Goal: Task Accomplishment & Management: Complete application form

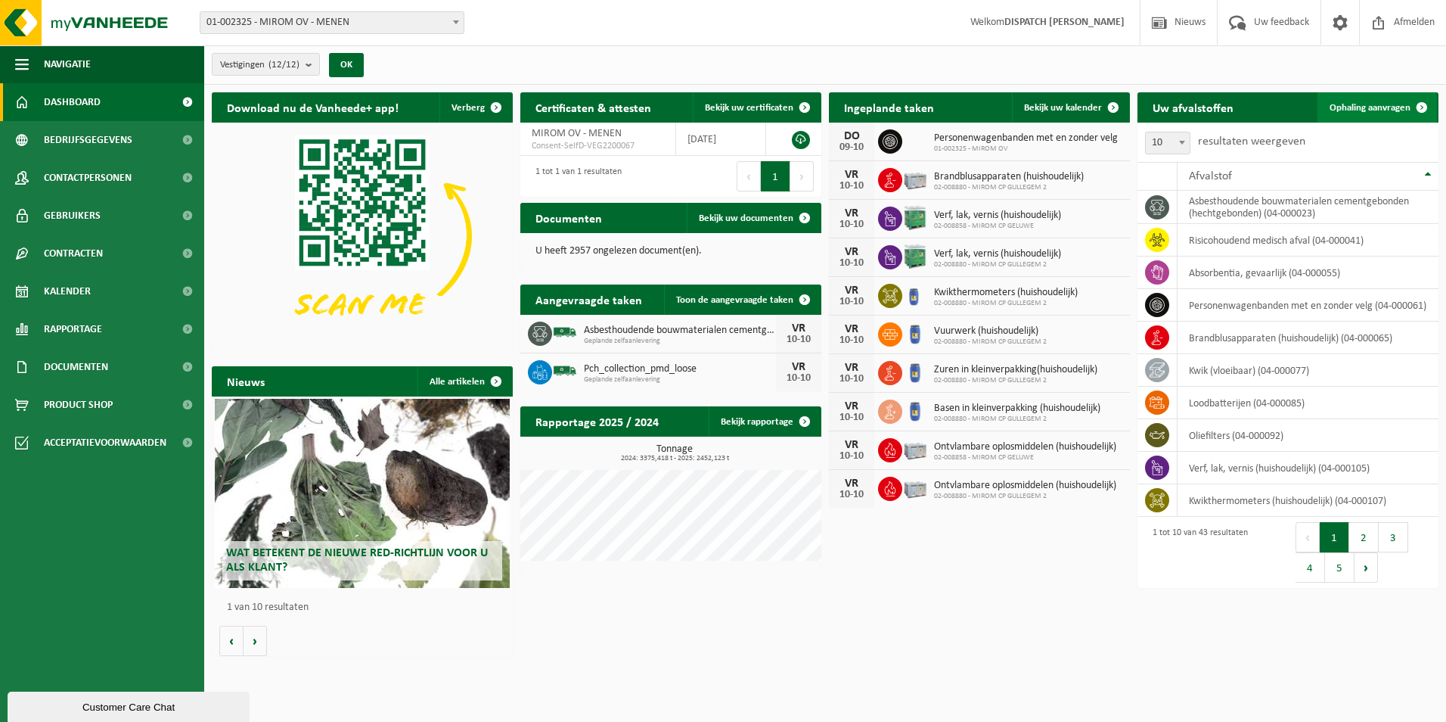
click at [1343, 104] on span "Ophaling aanvragen" at bounding box center [1370, 108] width 81 height 10
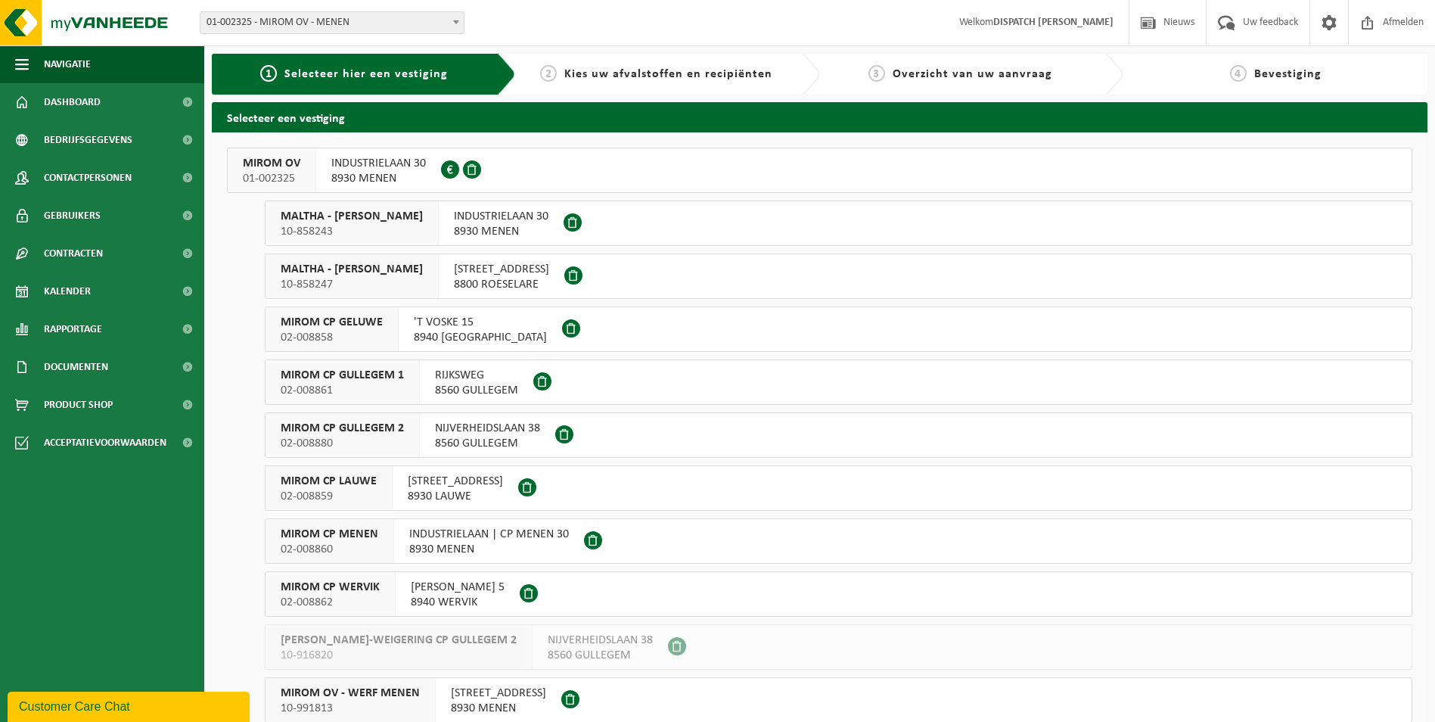
click at [262, 161] on span "MIROM OV" at bounding box center [271, 163] width 57 height 15
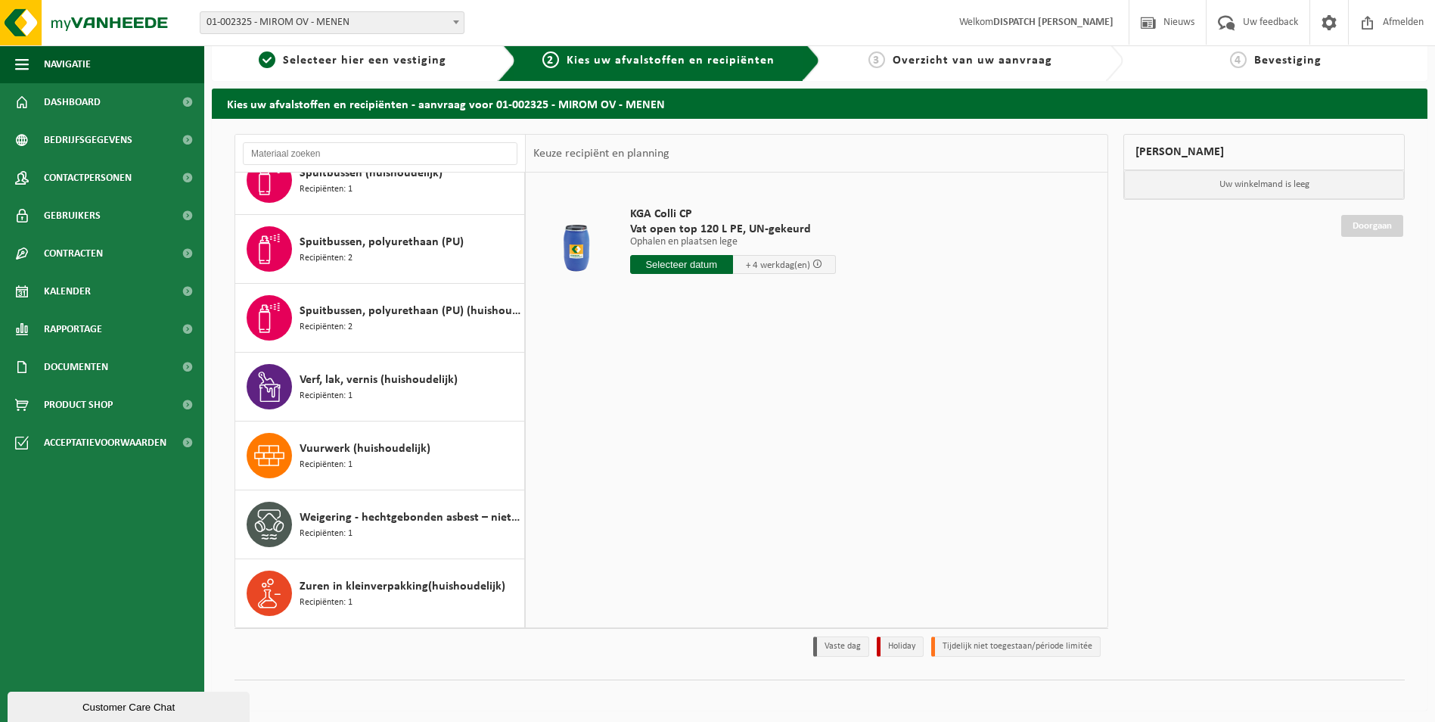
scroll to position [17, 0]
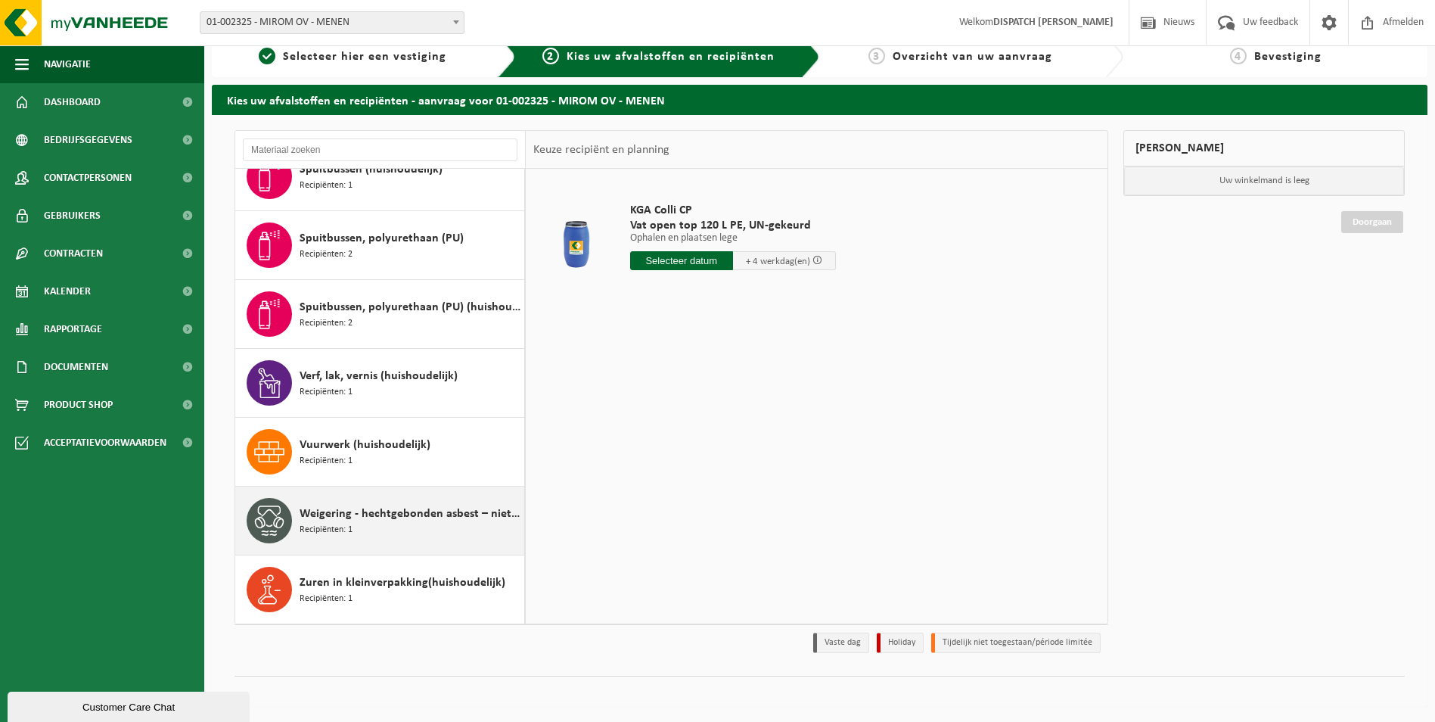
click at [352, 516] on span "Weigering - hechtgebonden asbest – niet-brandbaar" at bounding box center [410, 513] width 221 height 18
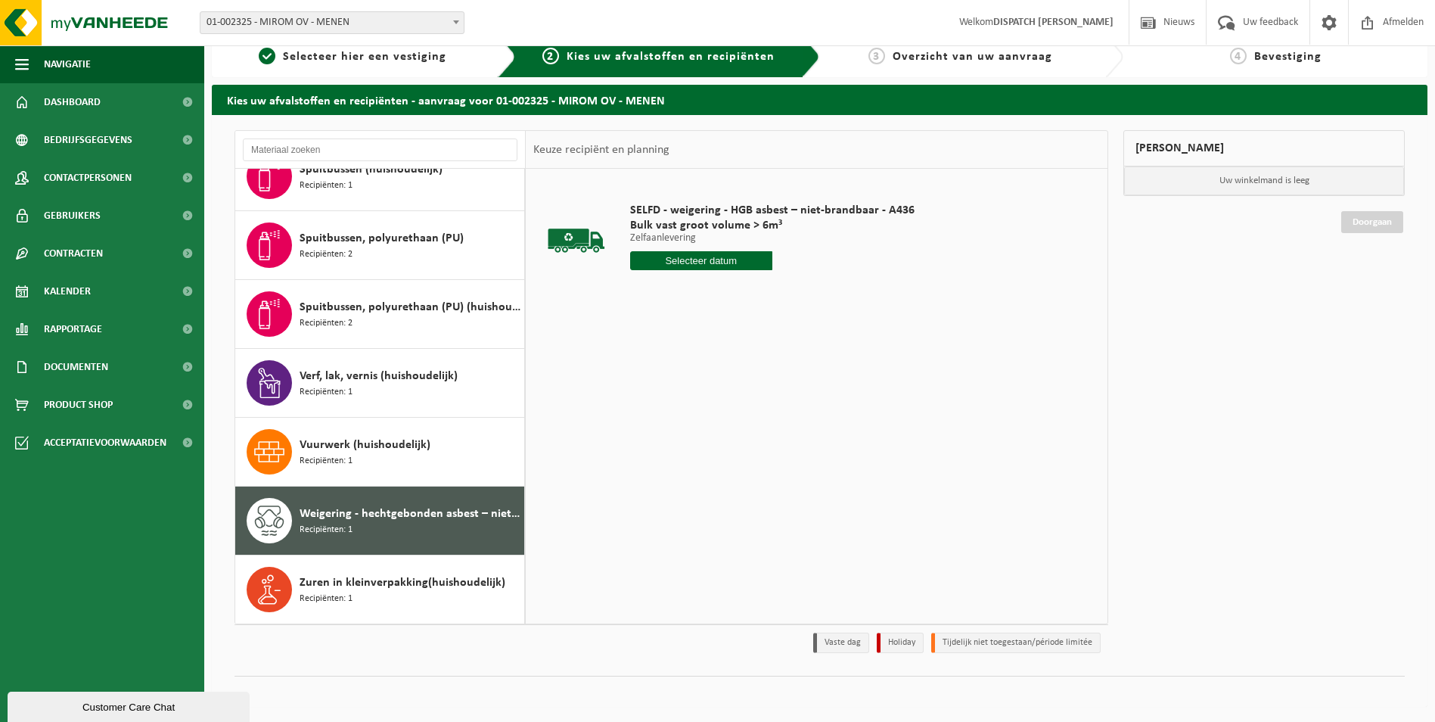
click at [688, 256] on input "text" at bounding box center [701, 260] width 142 height 19
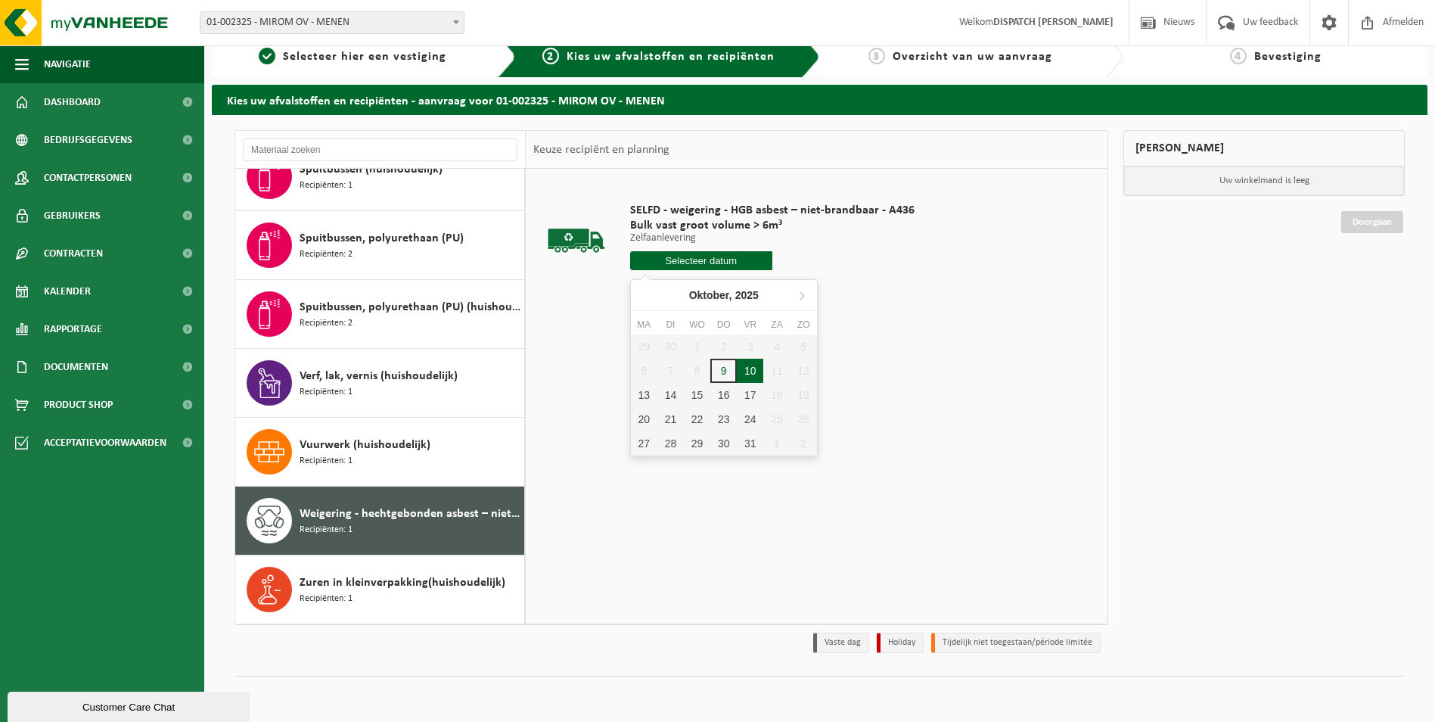
click at [748, 371] on div "10" at bounding box center [750, 371] width 26 height 24
type input "Van 2025-10-10"
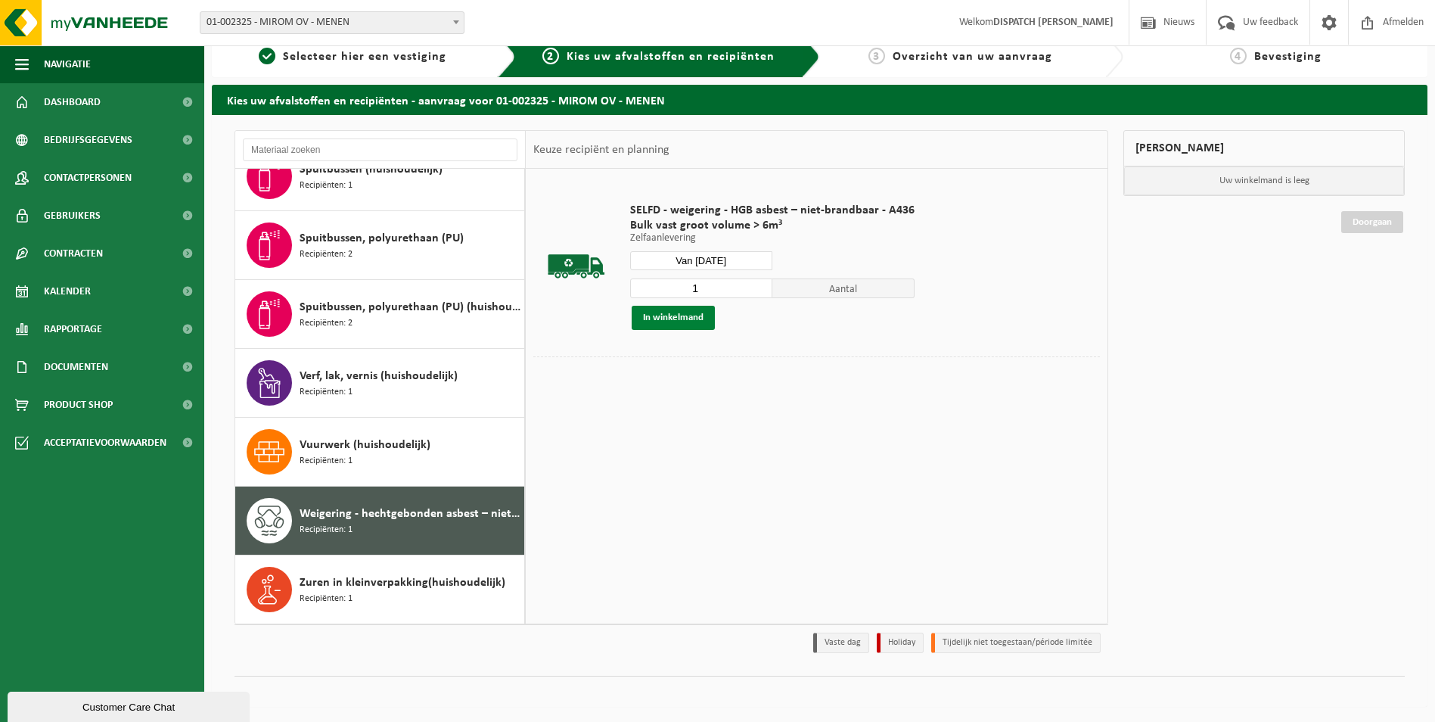
click at [689, 318] on button "In winkelmand" at bounding box center [673, 318] width 83 height 24
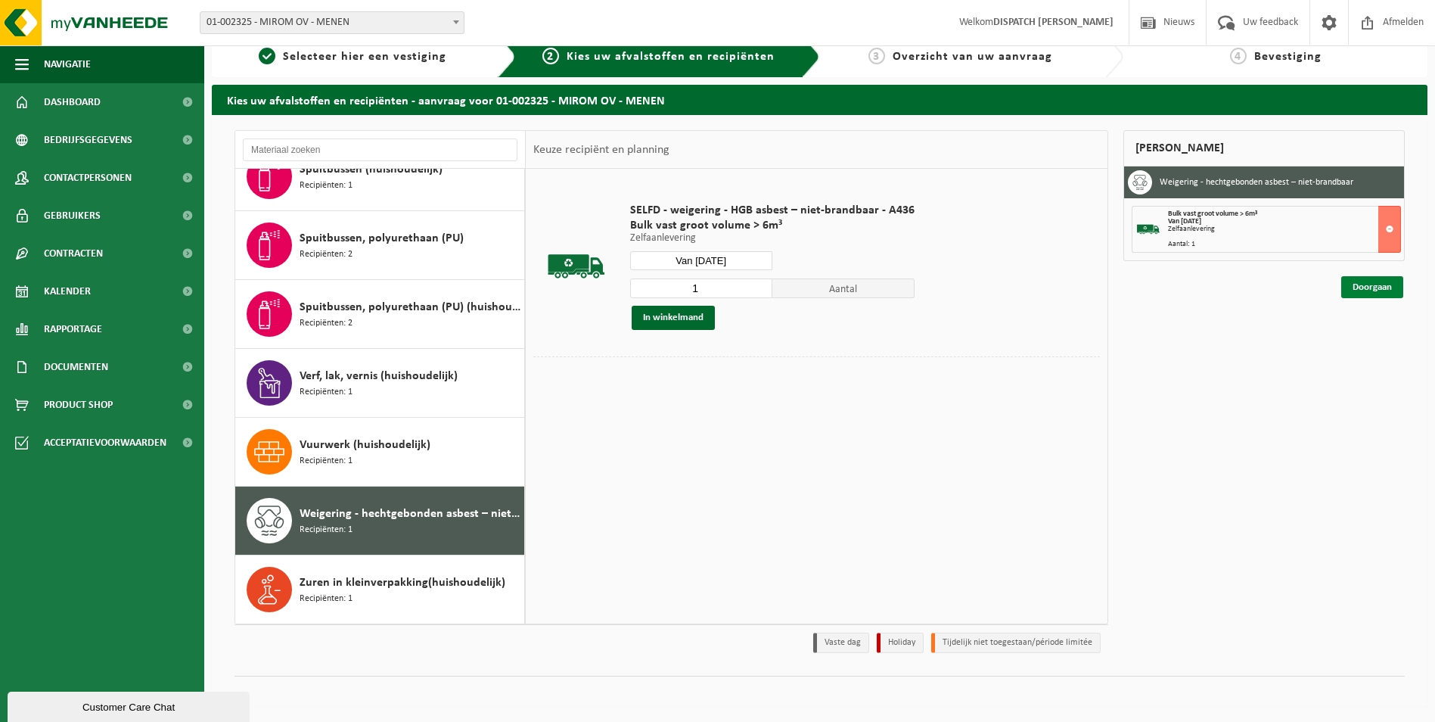
click at [1377, 283] on link "Doorgaan" at bounding box center [1372, 287] width 62 height 22
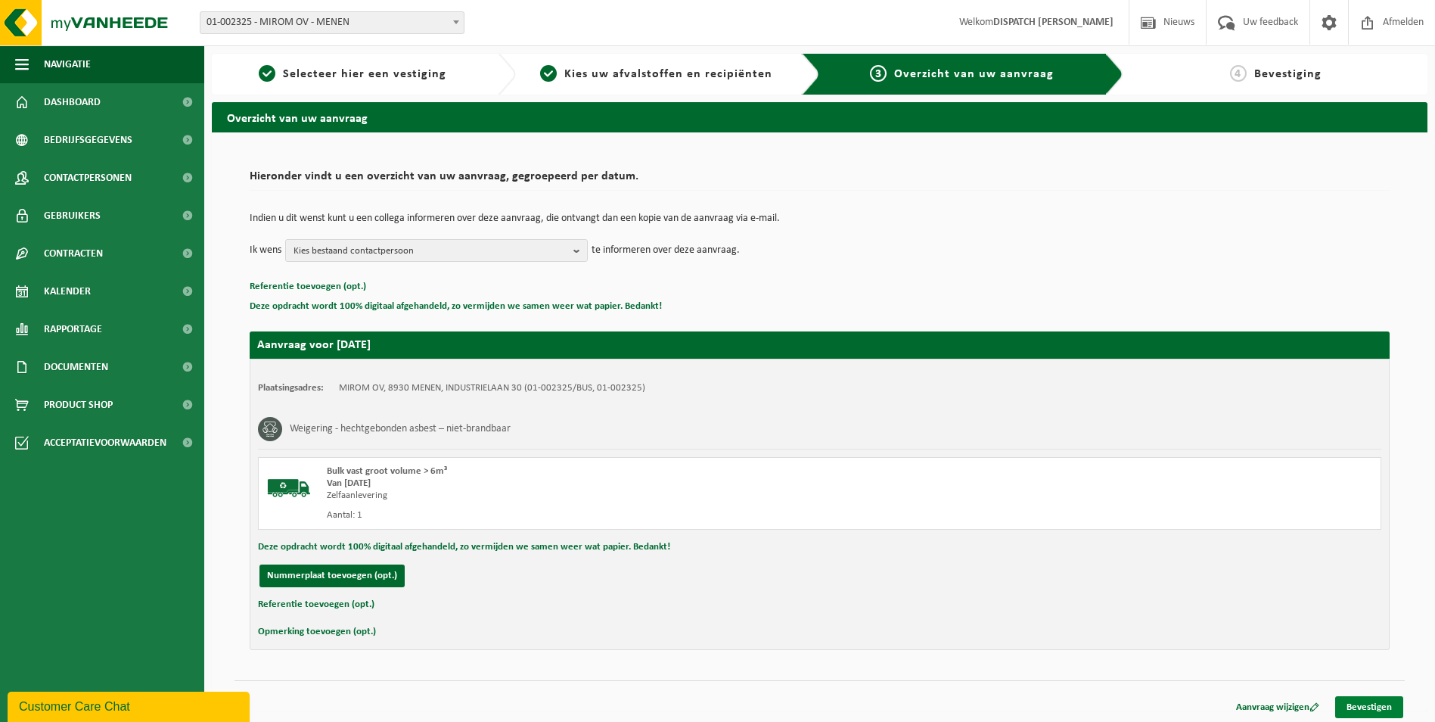
click at [1371, 706] on link "Bevestigen" at bounding box center [1369, 707] width 68 height 22
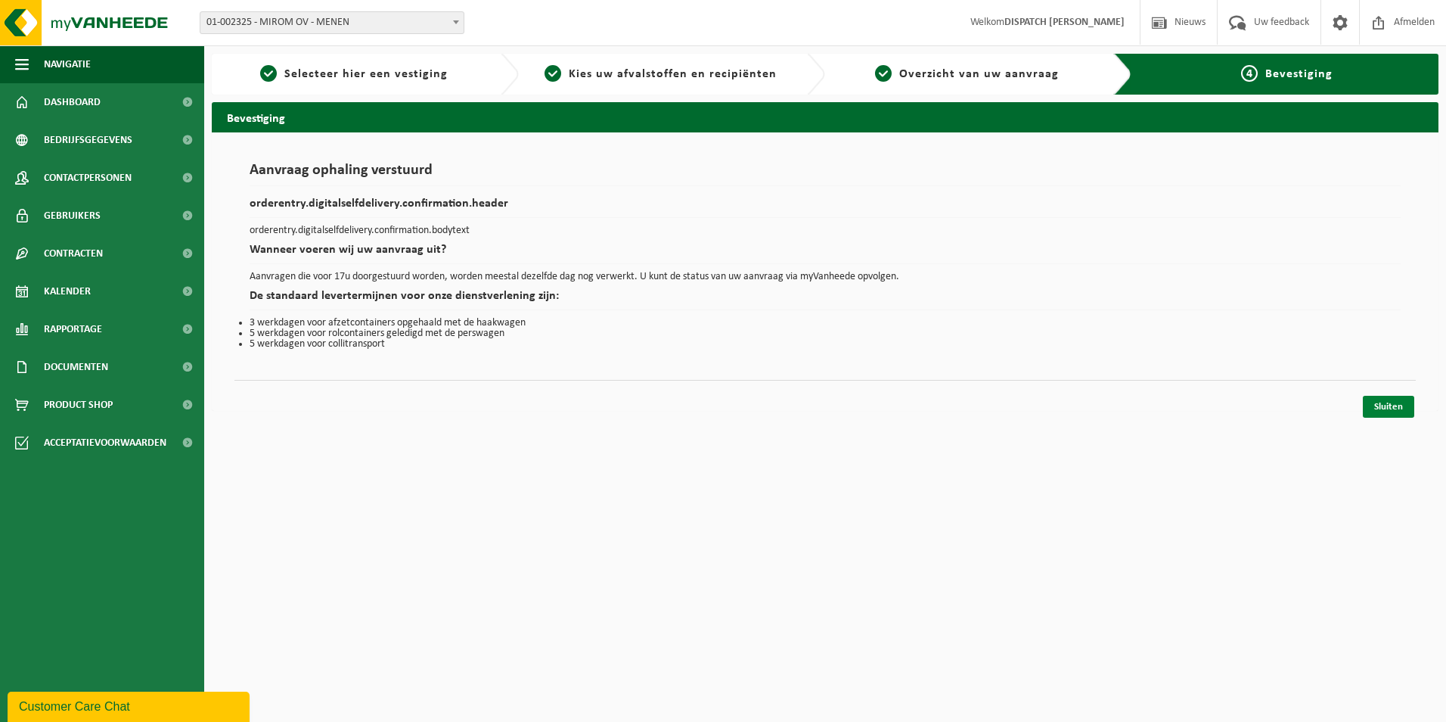
click at [1383, 406] on link "Sluiten" at bounding box center [1388, 407] width 51 height 22
